Goal: Understand process/instructions: Learn how to perform a task or action

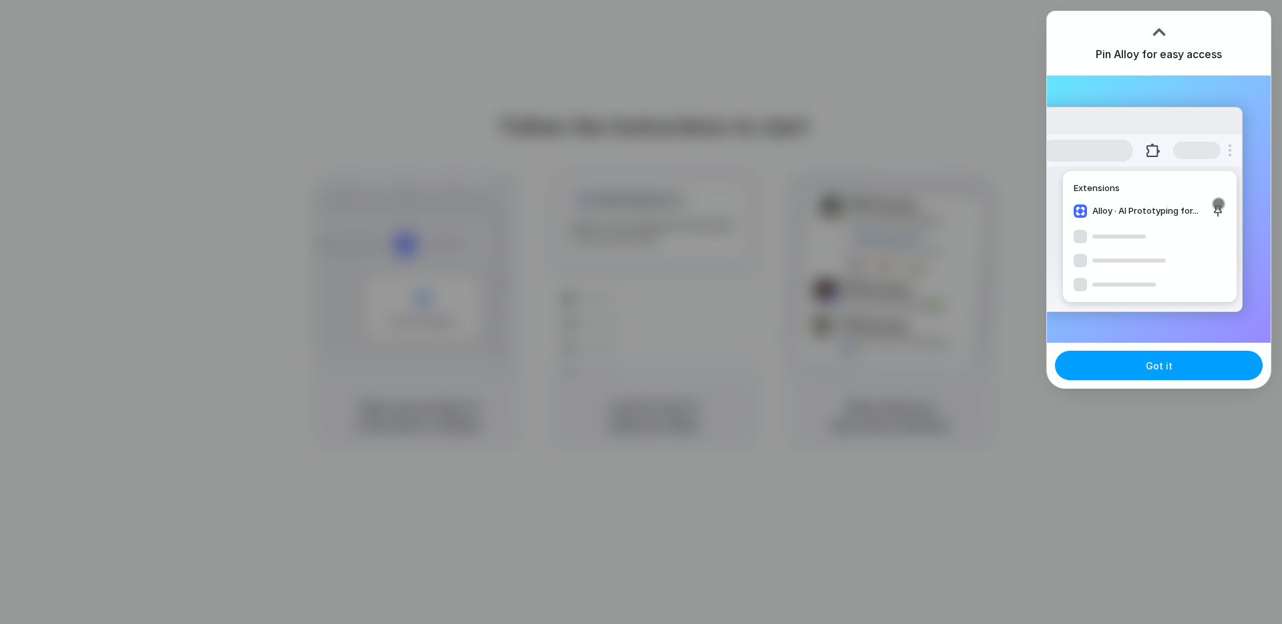
click at [1174, 365] on button "Got it" at bounding box center [1159, 365] width 208 height 29
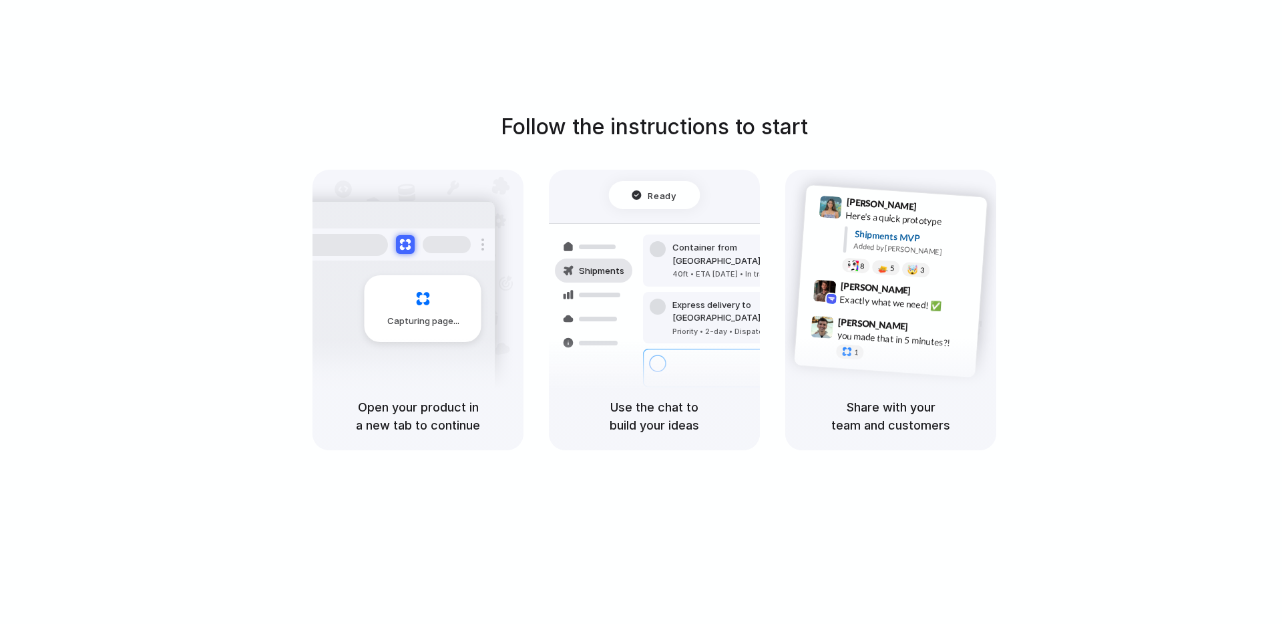
click at [843, 87] on div "Follow the instructions to start Capturing page Open your product in a new tab …" at bounding box center [654, 325] width 1309 height 651
click at [399, 358] on div "Capturing page" at bounding box center [395, 303] width 202 height 205
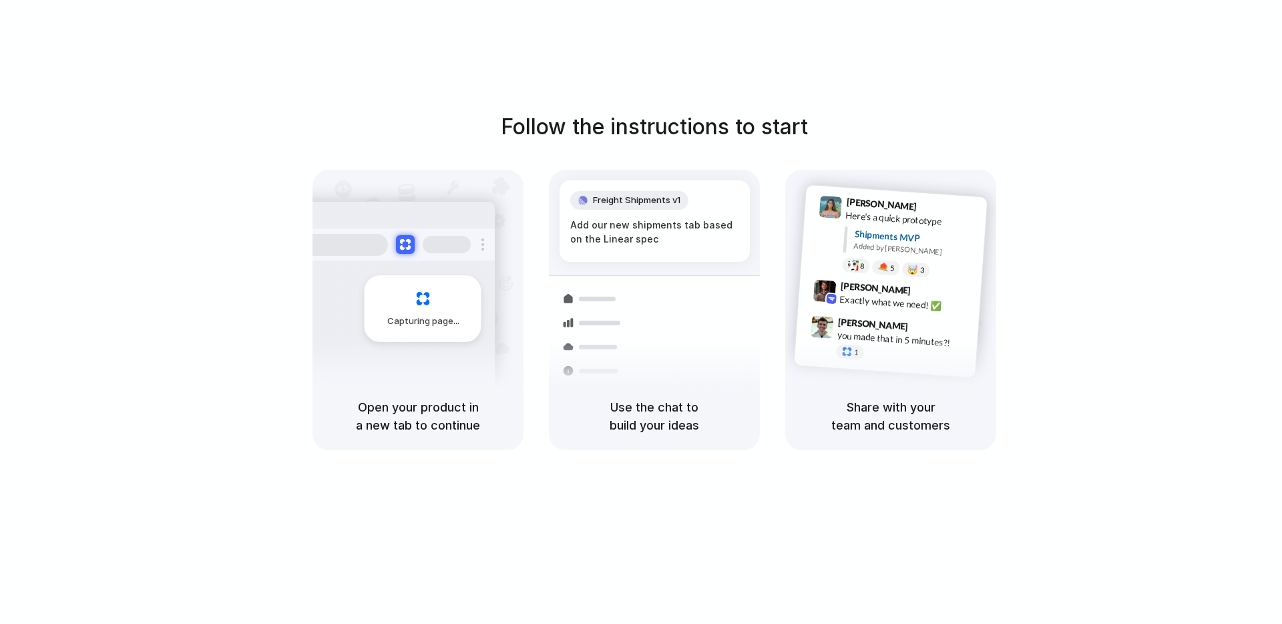
click at [934, 94] on div "Follow the instructions to start Capturing page Open your product in a new tab …" at bounding box center [654, 325] width 1309 height 651
